Goal: Communication & Community: Answer question/provide support

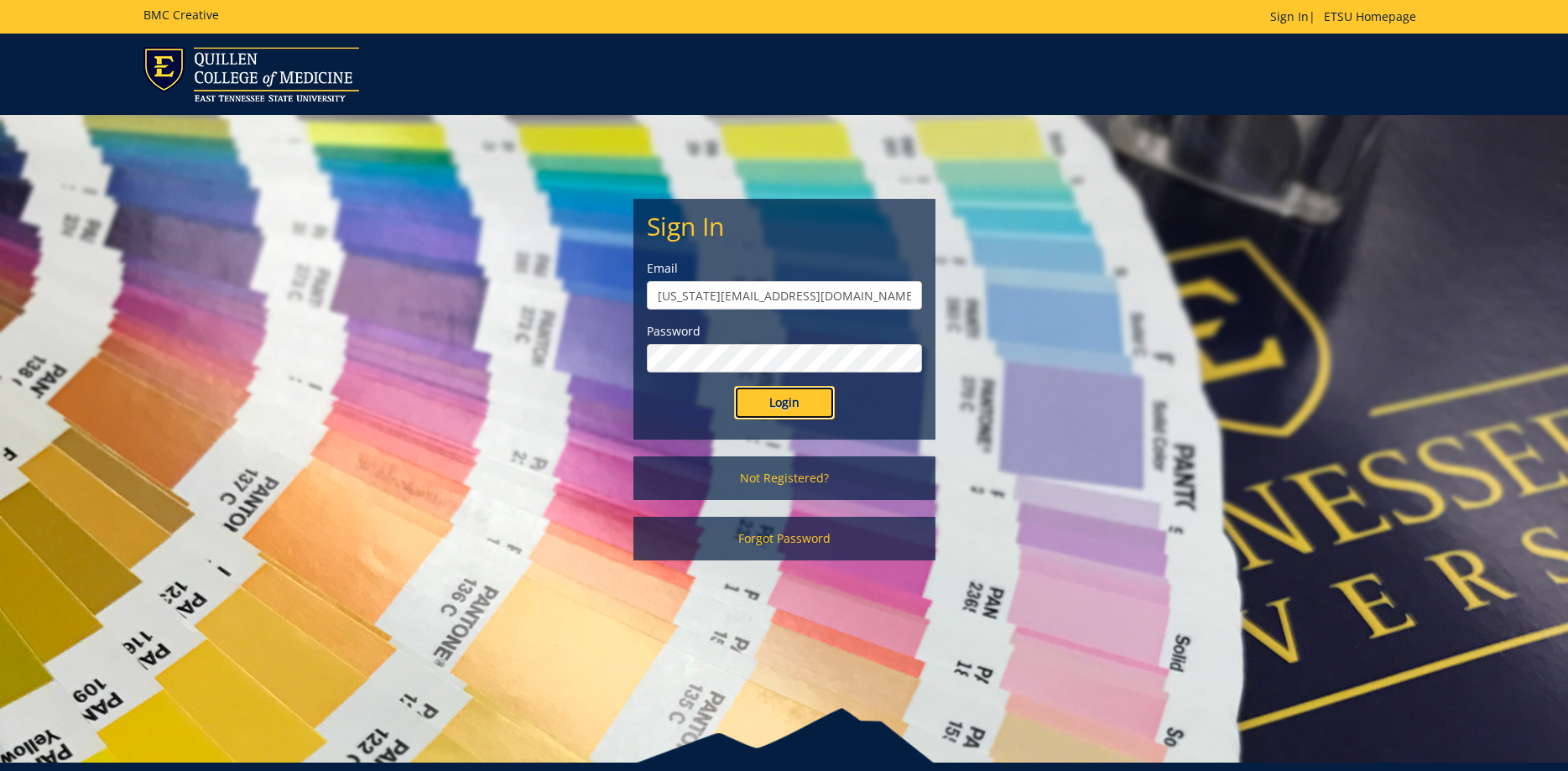
click at [806, 386] on input "Login" at bounding box center [784, 402] width 100 height 33
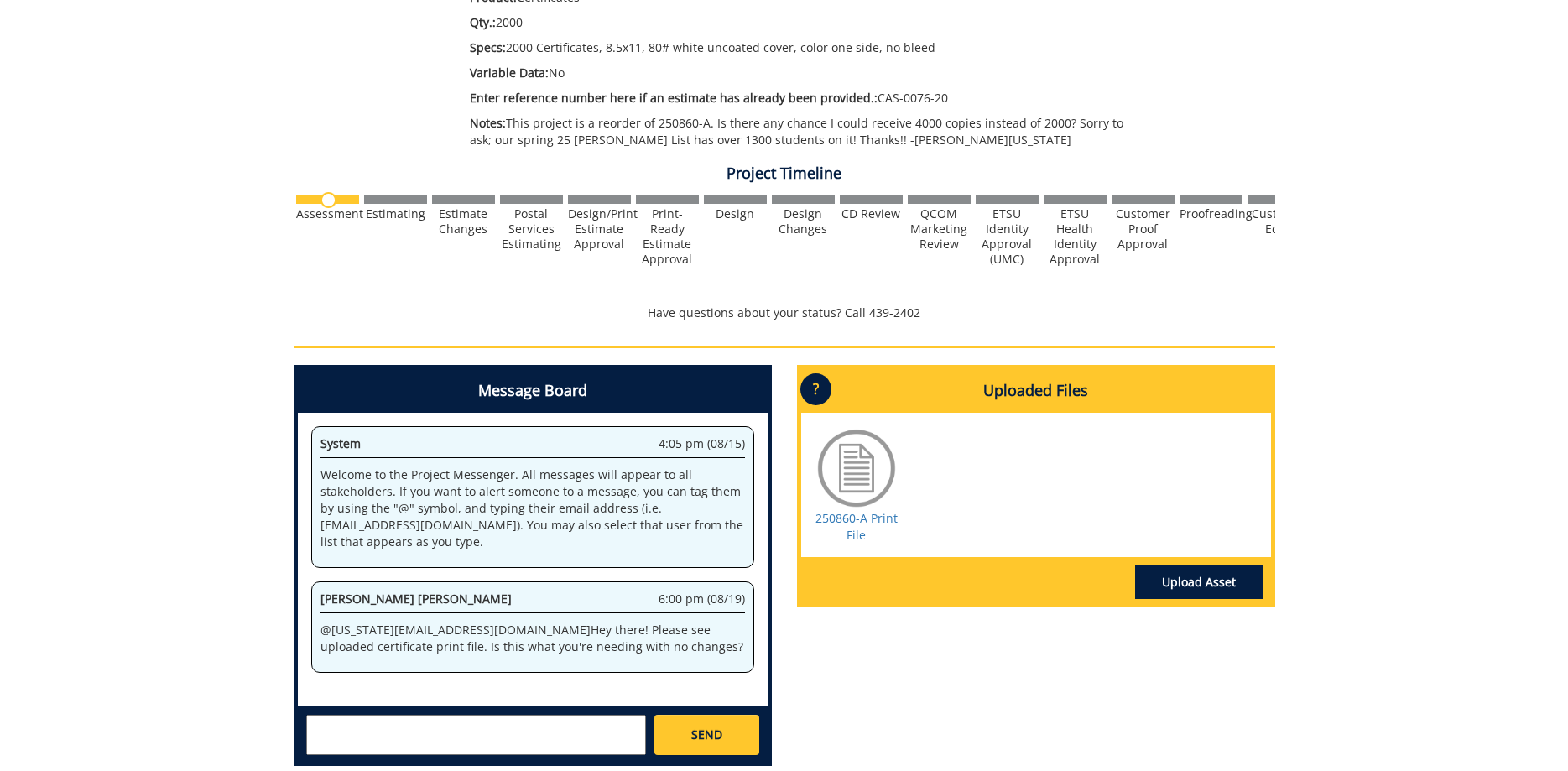
scroll to position [513, 0]
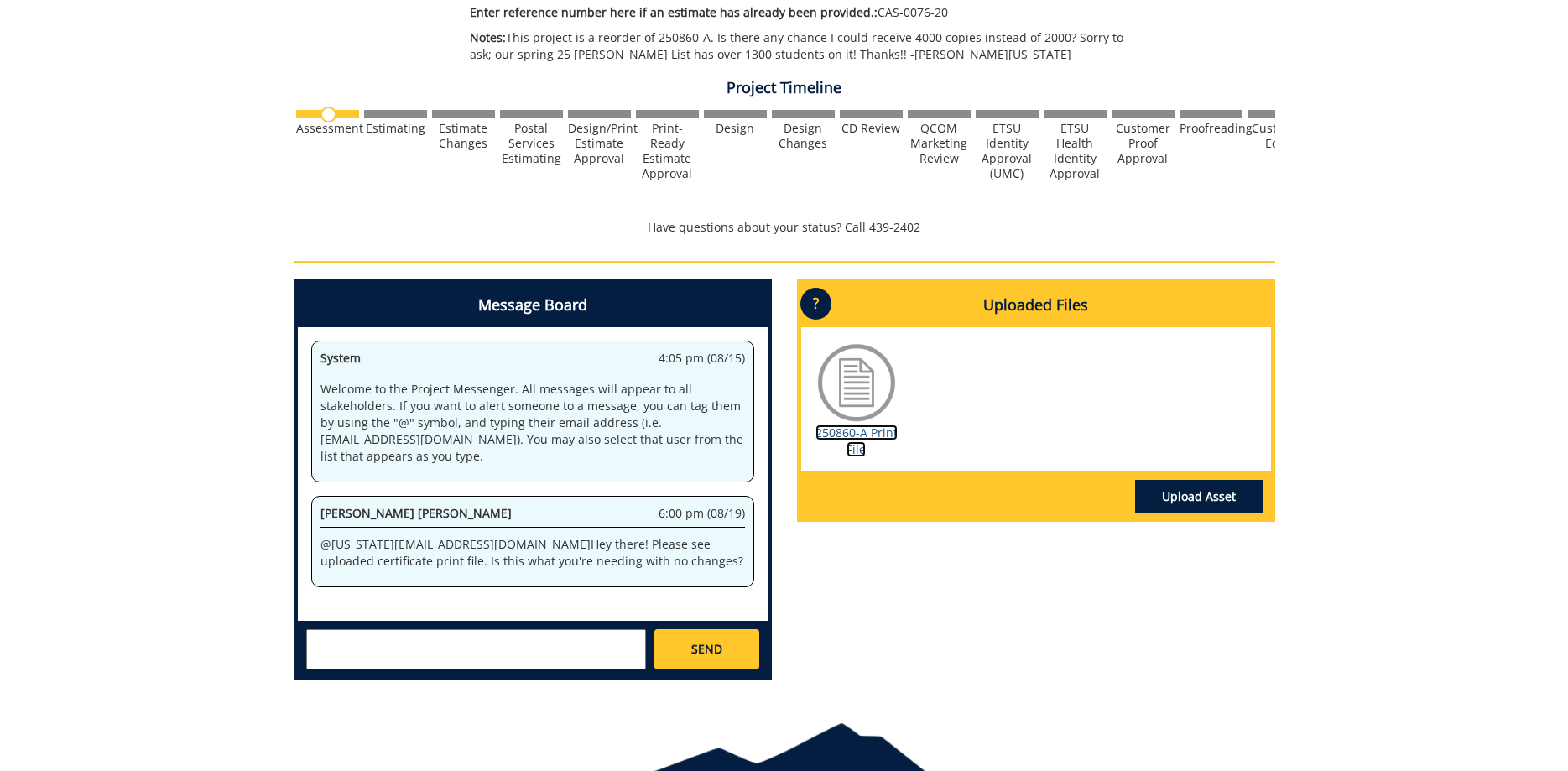
click at [865, 440] on link "250860-A Print File" at bounding box center [856, 441] width 82 height 33
click at [545, 645] on textarea at bounding box center [475, 649] width 339 height 40
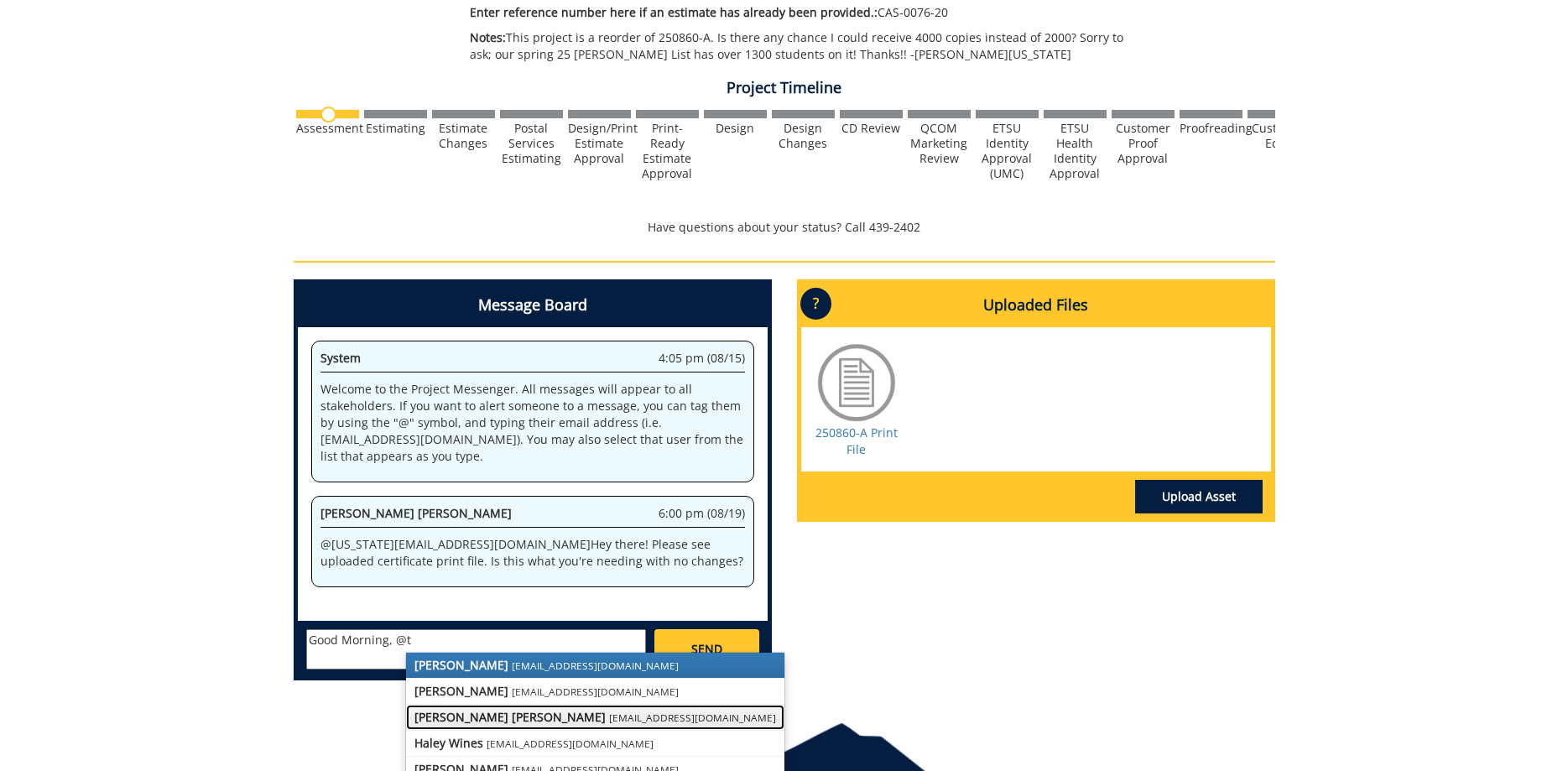
click at [609, 720] on small "[EMAIL_ADDRESS][DOMAIN_NAME]" at bounding box center [693, 717] width 167 height 14
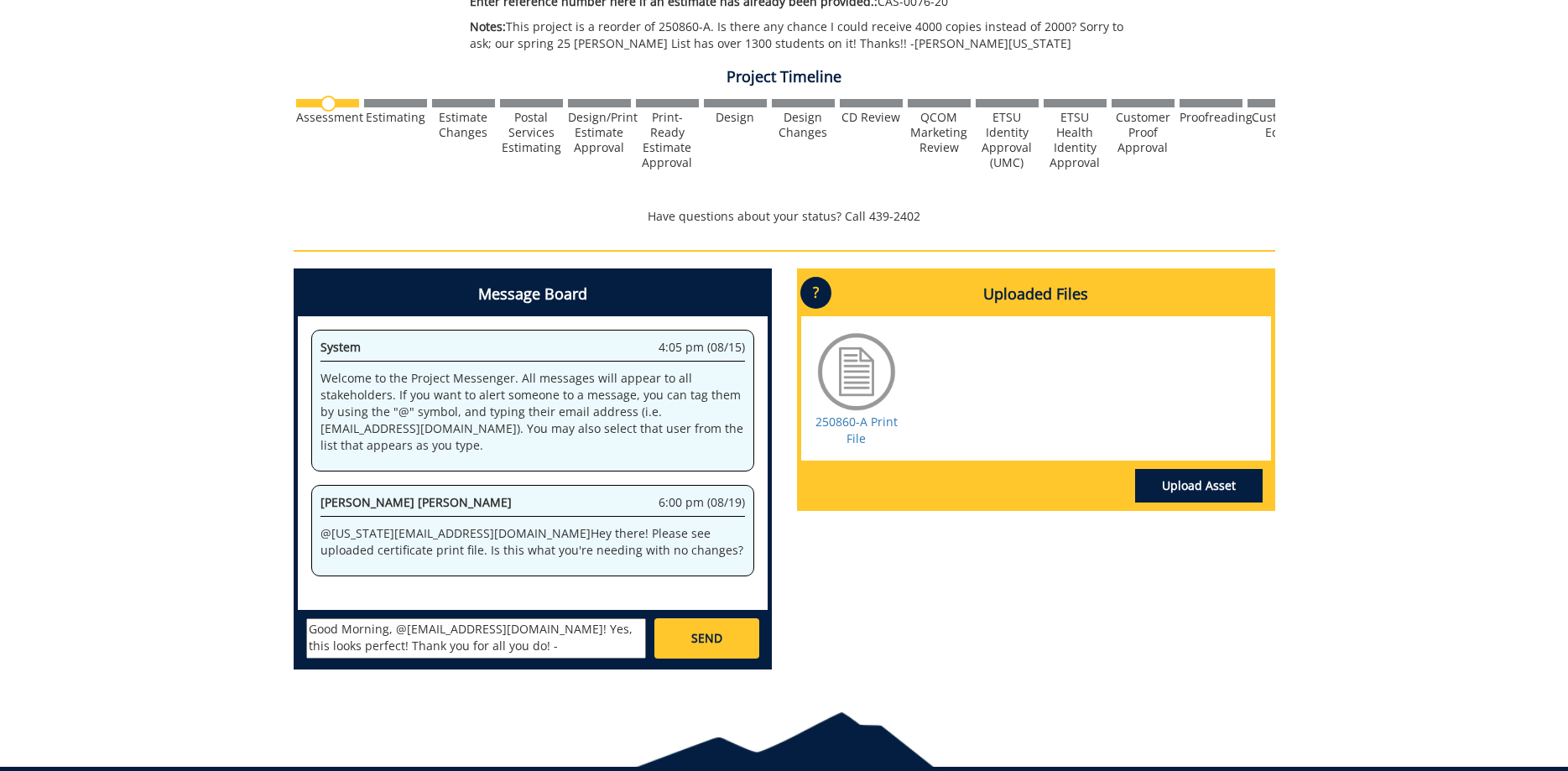
scroll to position [595, 0]
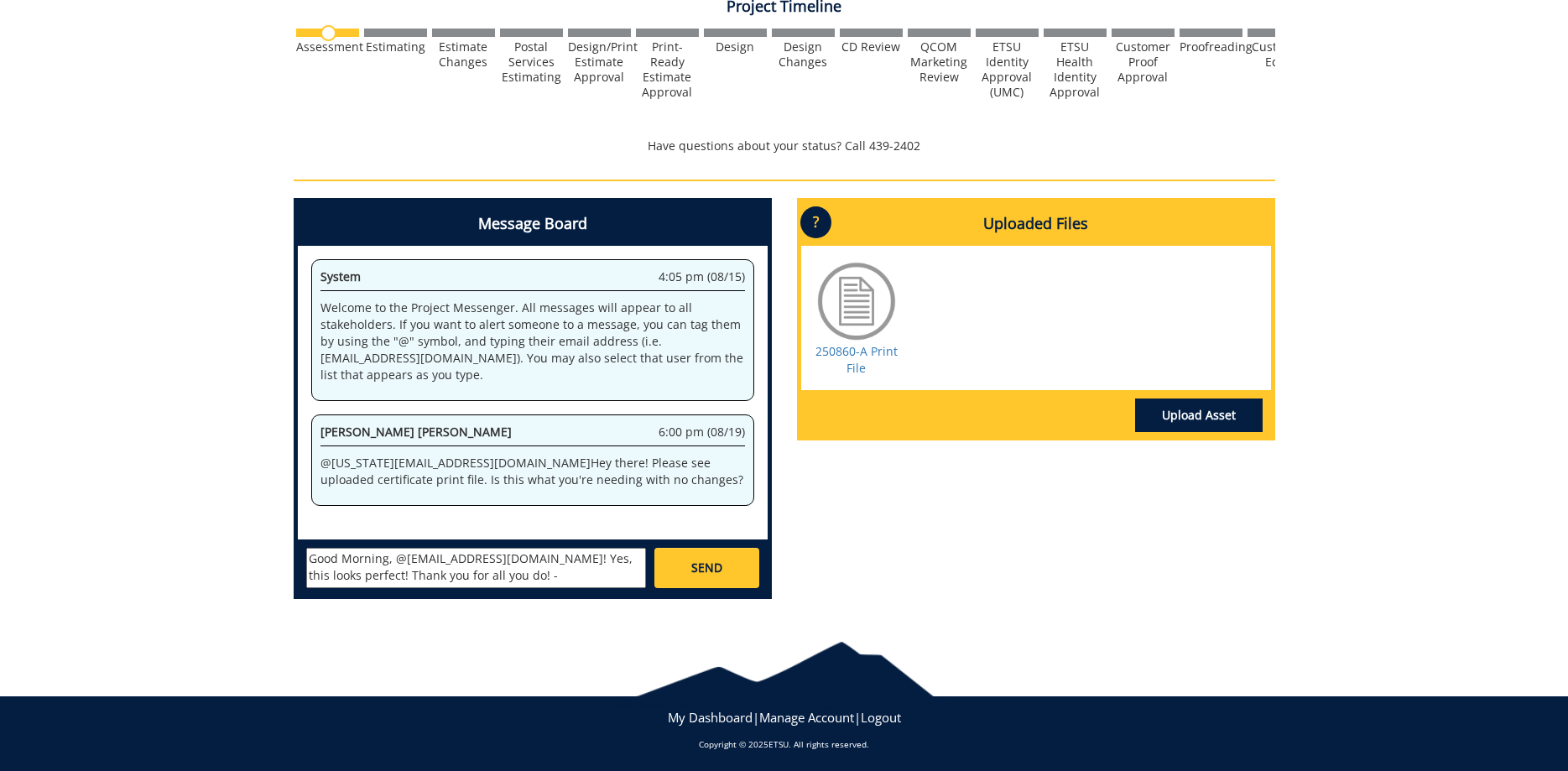
type textarea "Good Morning, @[EMAIL_ADDRESS][DOMAIN_NAME]! Yes, this looks perfect! Thank you…"
click at [692, 563] on span "SEND" at bounding box center [706, 567] width 31 height 17
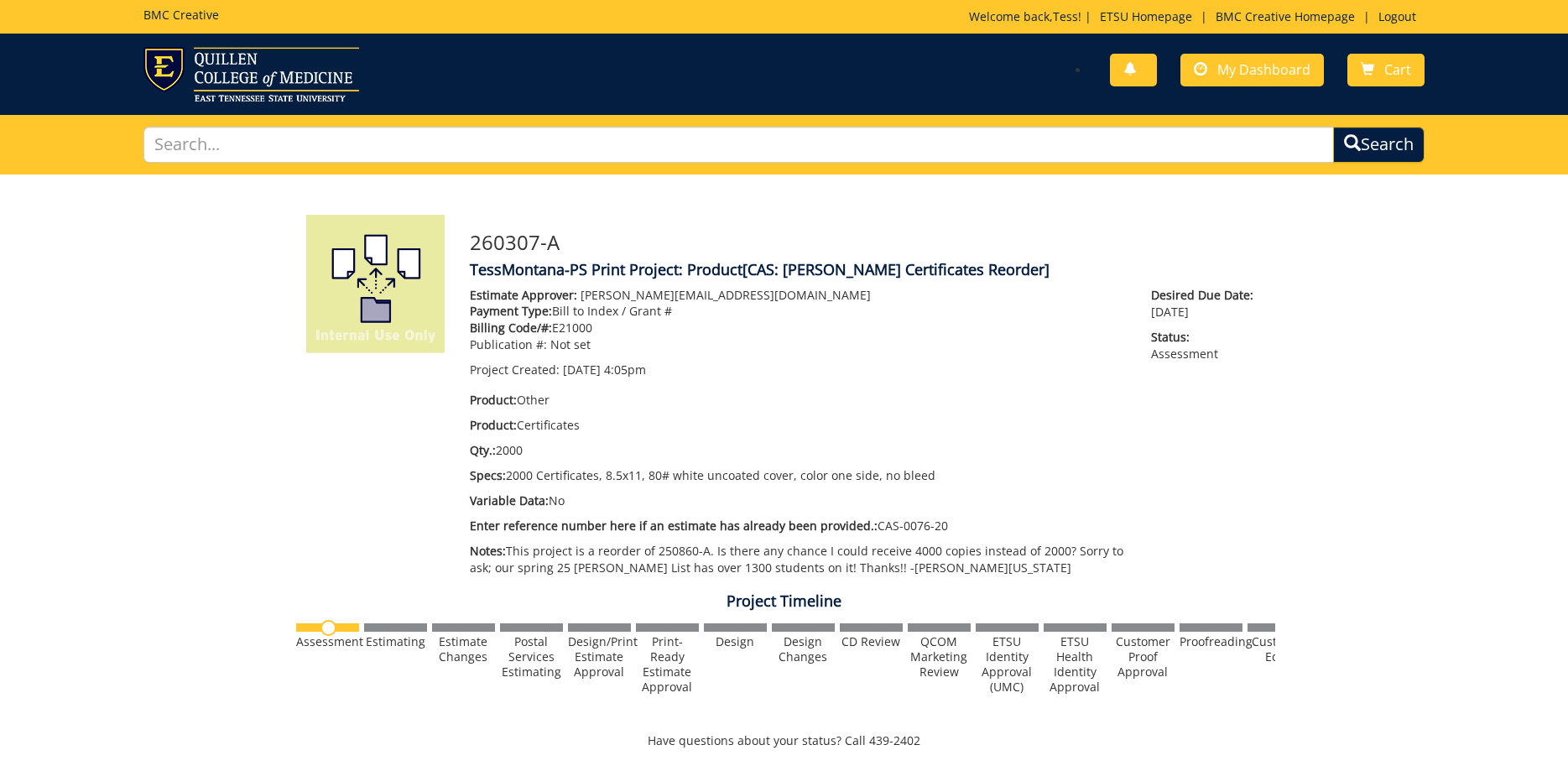
scroll to position [814, 0]
